Goal: Find specific page/section: Find specific page/section

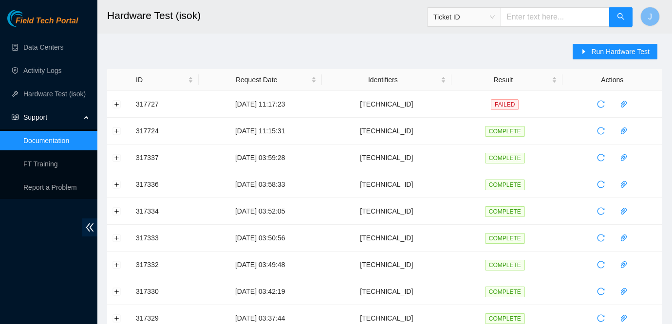
click at [57, 51] on link "Data Centers" at bounding box center [43, 47] width 40 height 8
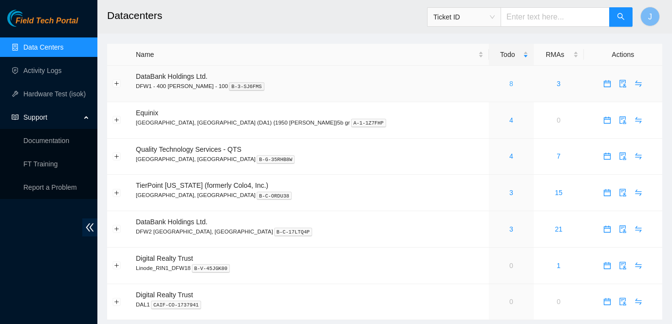
click at [509, 85] on link "8" at bounding box center [511, 84] width 4 height 8
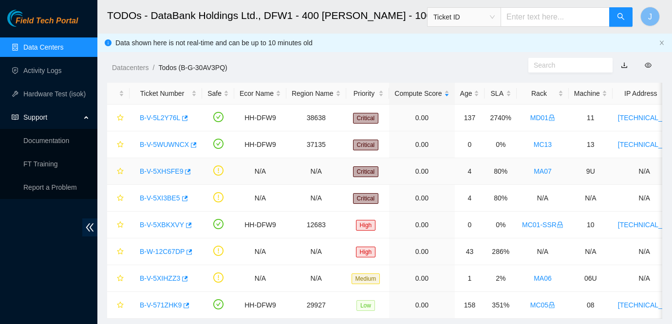
scroll to position [25, 0]
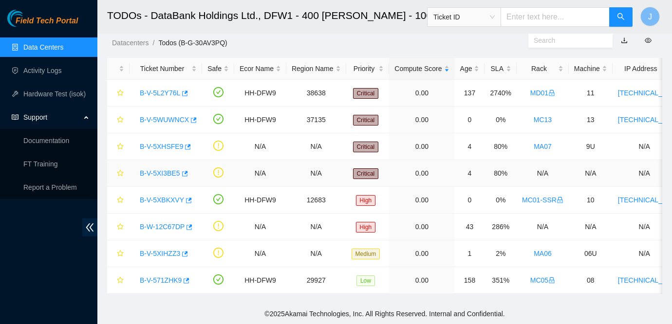
click at [168, 174] on link "B-V-5XI3BE5" at bounding box center [160, 173] width 40 height 8
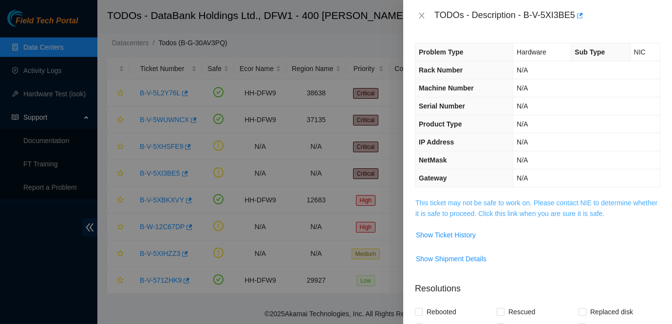
click at [456, 202] on link "This ticket may not be safe to work on. Please contact NIE to determine whether…" at bounding box center [536, 208] width 242 height 19
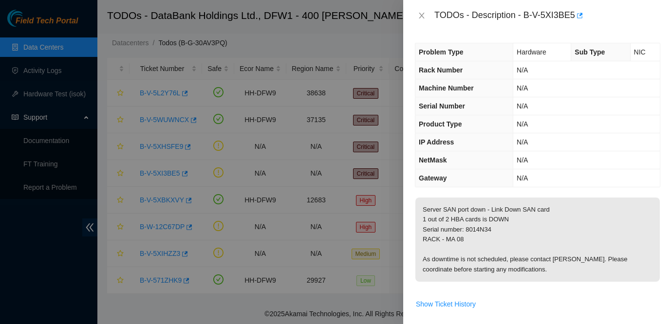
click at [172, 140] on div at bounding box center [336, 162] width 672 height 324
click at [416, 11] on button "Close" at bounding box center [422, 15] width 14 height 9
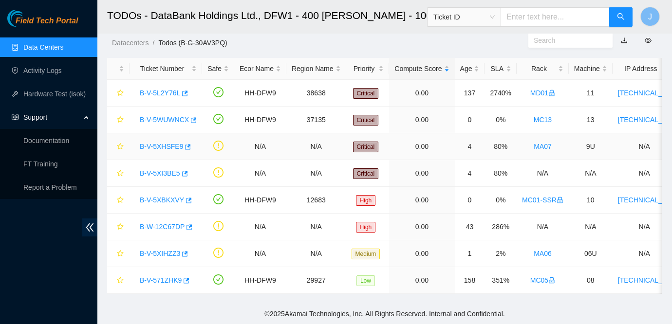
click at [150, 147] on link "B-V-5XHSFE9" at bounding box center [161, 147] width 43 height 8
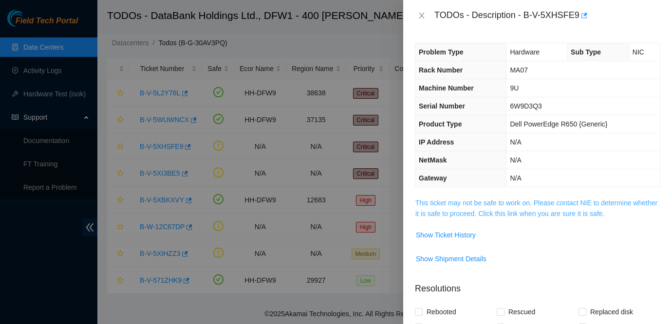
click at [465, 215] on link "This ticket may not be safe to work on. Please contact NIE to determine whether…" at bounding box center [536, 208] width 242 height 19
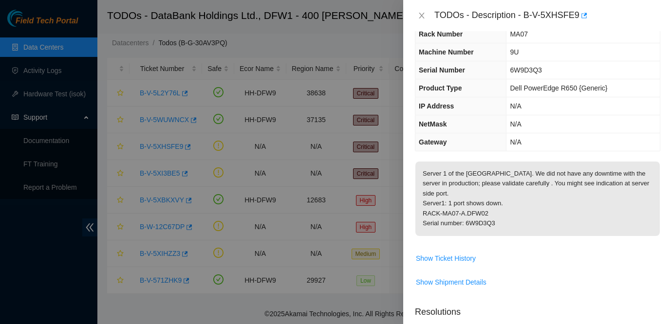
scroll to position [48, 0]
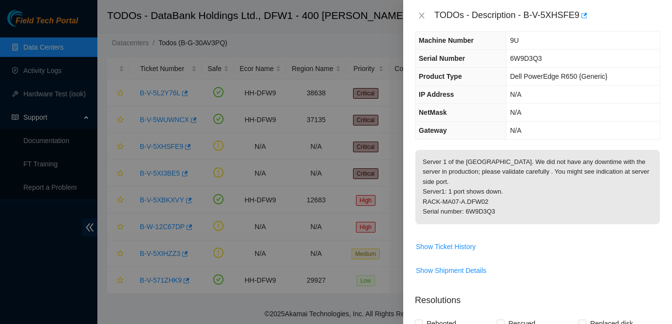
click at [572, 96] on td "N/A" at bounding box center [582, 95] width 153 height 18
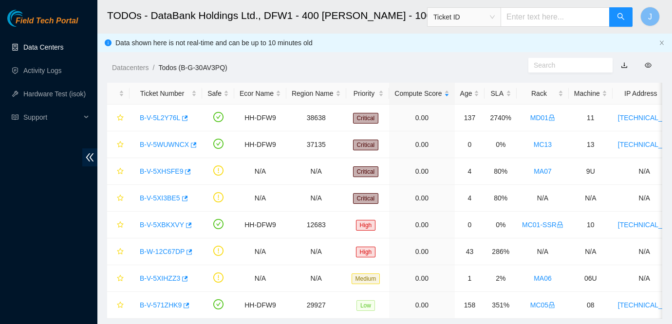
click at [50, 43] on link "Data Centers" at bounding box center [43, 47] width 40 height 8
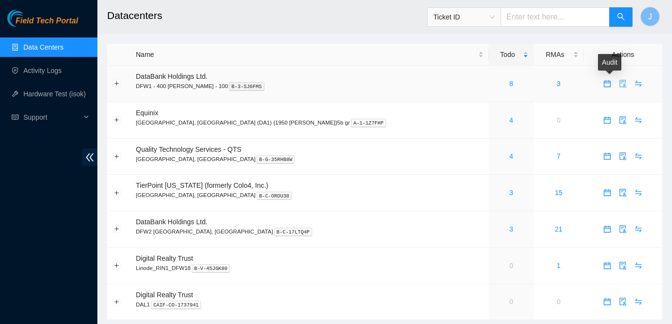
click at [619, 84] on icon "audit" at bounding box center [623, 84] width 8 height 8
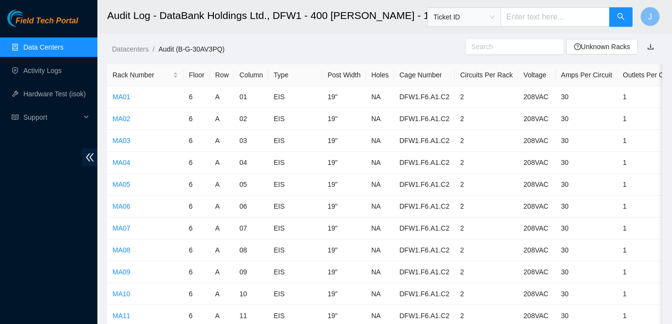
click at [476, 47] on input "text" at bounding box center [510, 46] width 79 height 11
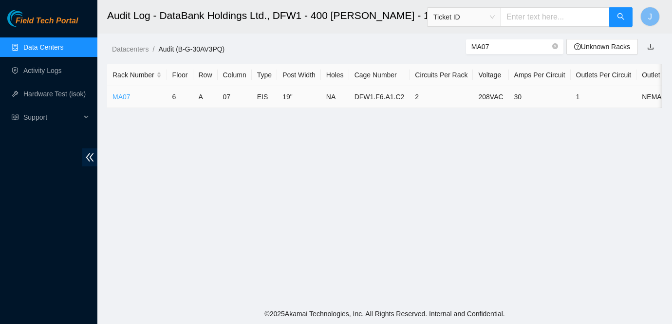
type input "MA07"
click at [120, 95] on link "MA07" at bounding box center [121, 97] width 18 height 8
